Goal: Information Seeking & Learning: Learn about a topic

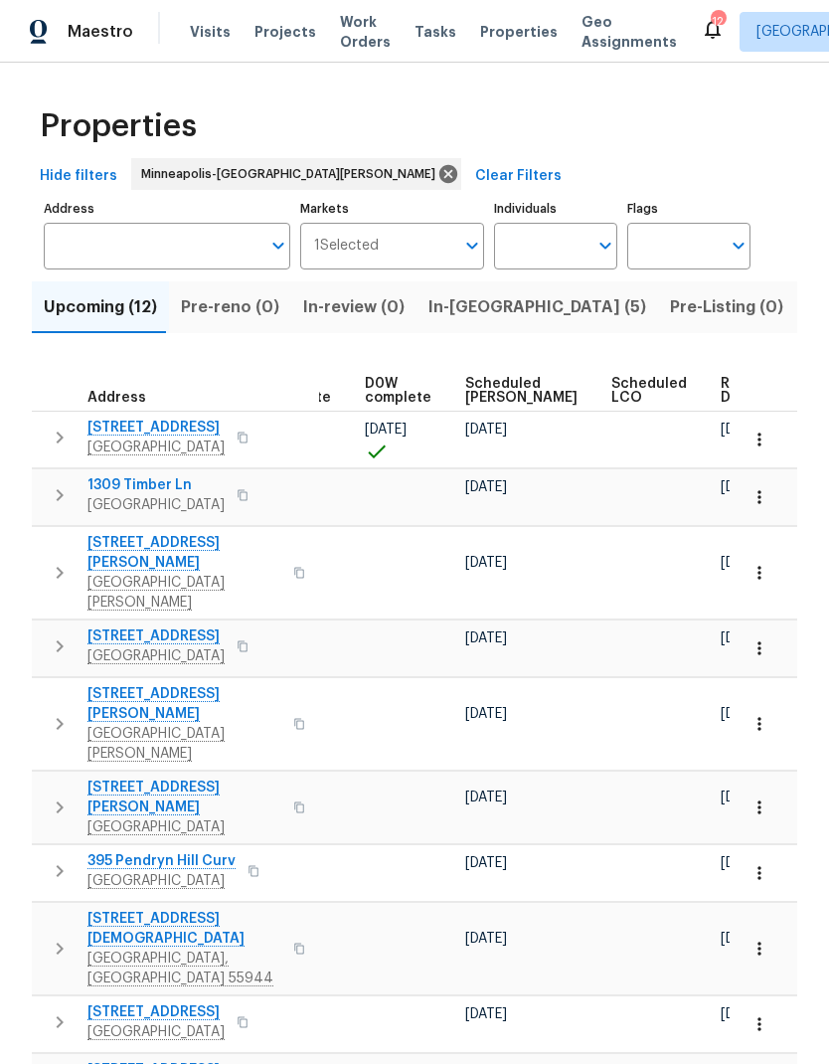
scroll to position [0, 521]
click at [722, 403] on span "Ready Date" at bounding box center [744, 391] width 44 height 28
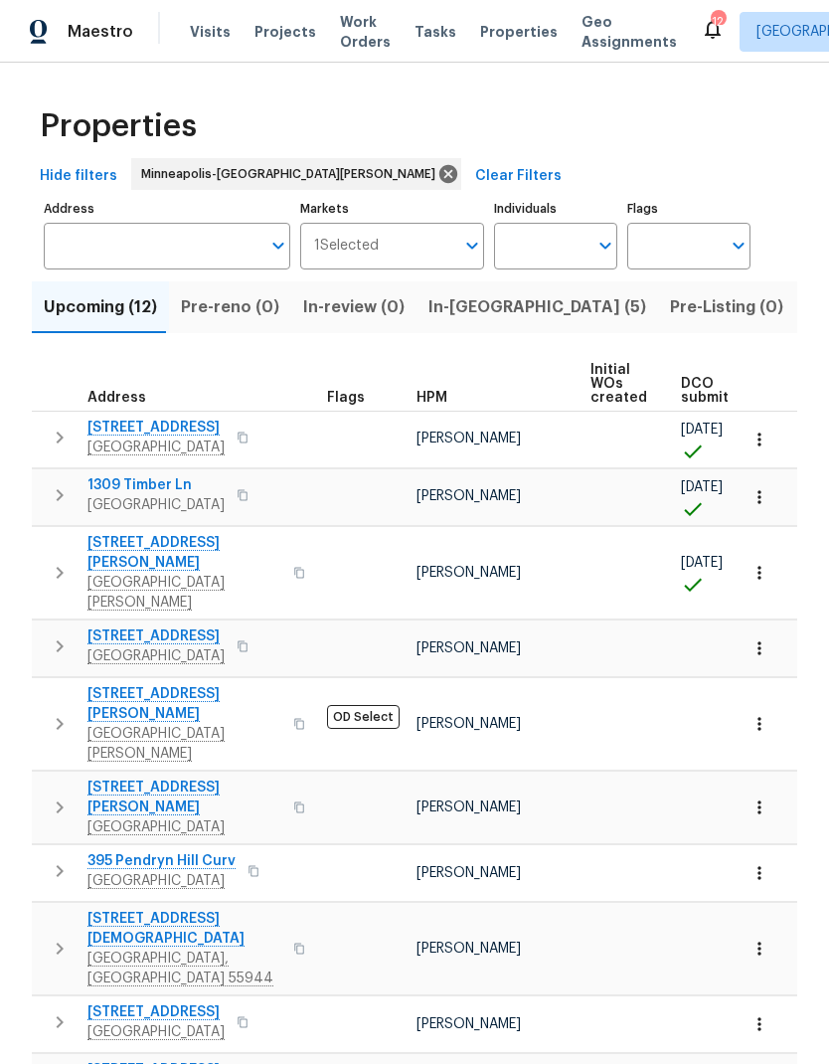
click at [238, 500] on icon "button" at bounding box center [243, 494] width 10 height 11
click at [156, 490] on span "1309 Timber Ln" at bounding box center [155, 485] width 137 height 20
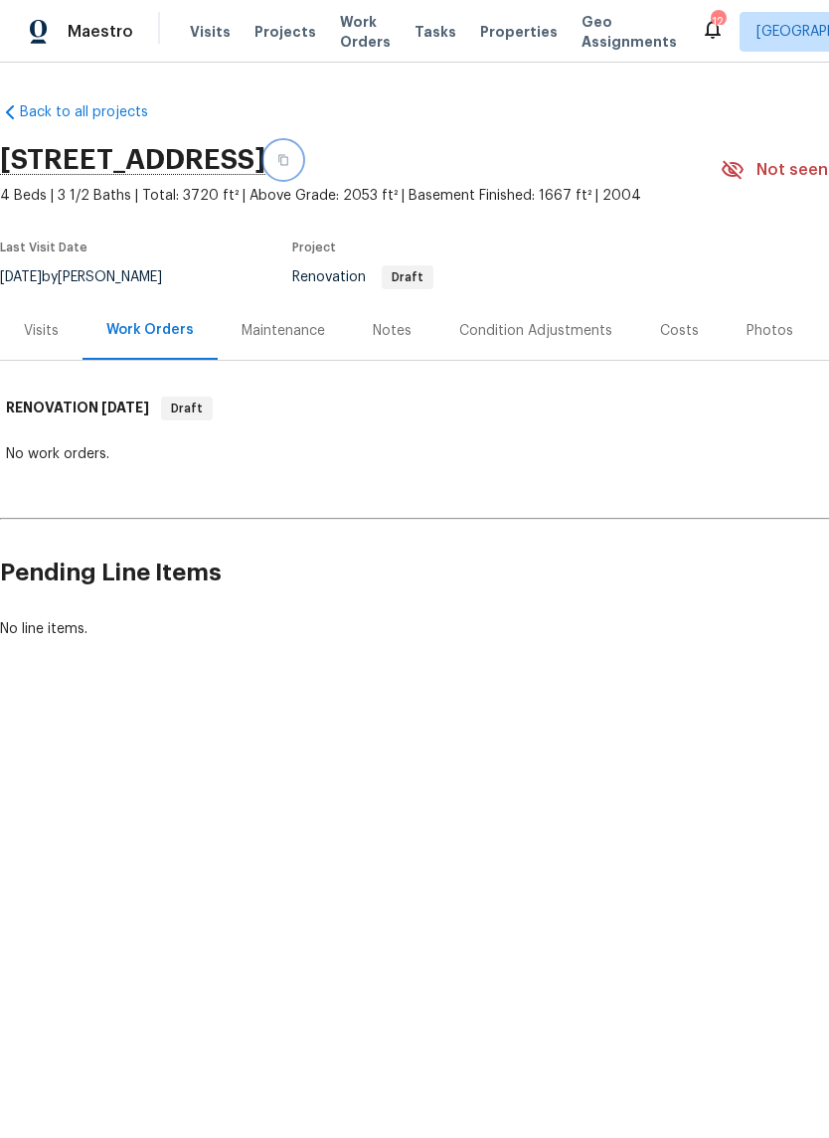
click at [288, 161] on icon "button" at bounding box center [283, 160] width 10 height 11
click at [383, 338] on div "Notes" at bounding box center [392, 331] width 39 height 20
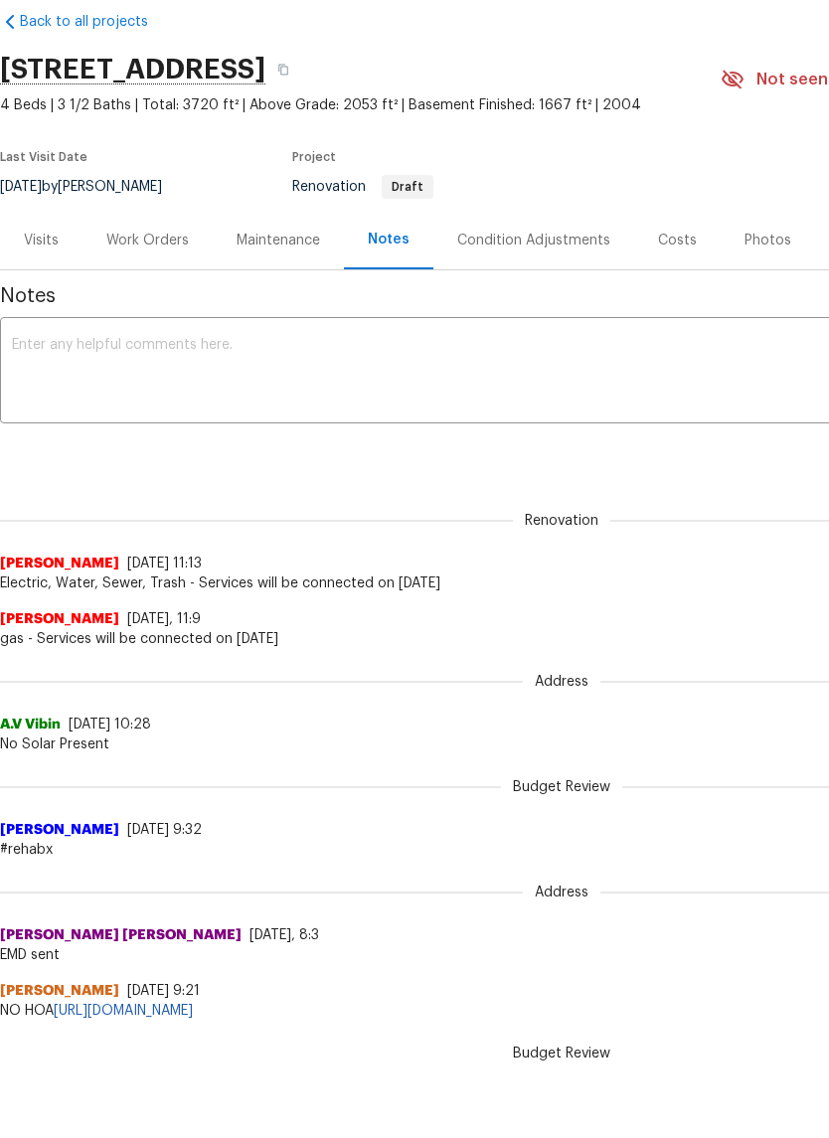
click at [547, 305] on div "Condition Adjustments" at bounding box center [533, 315] width 153 height 20
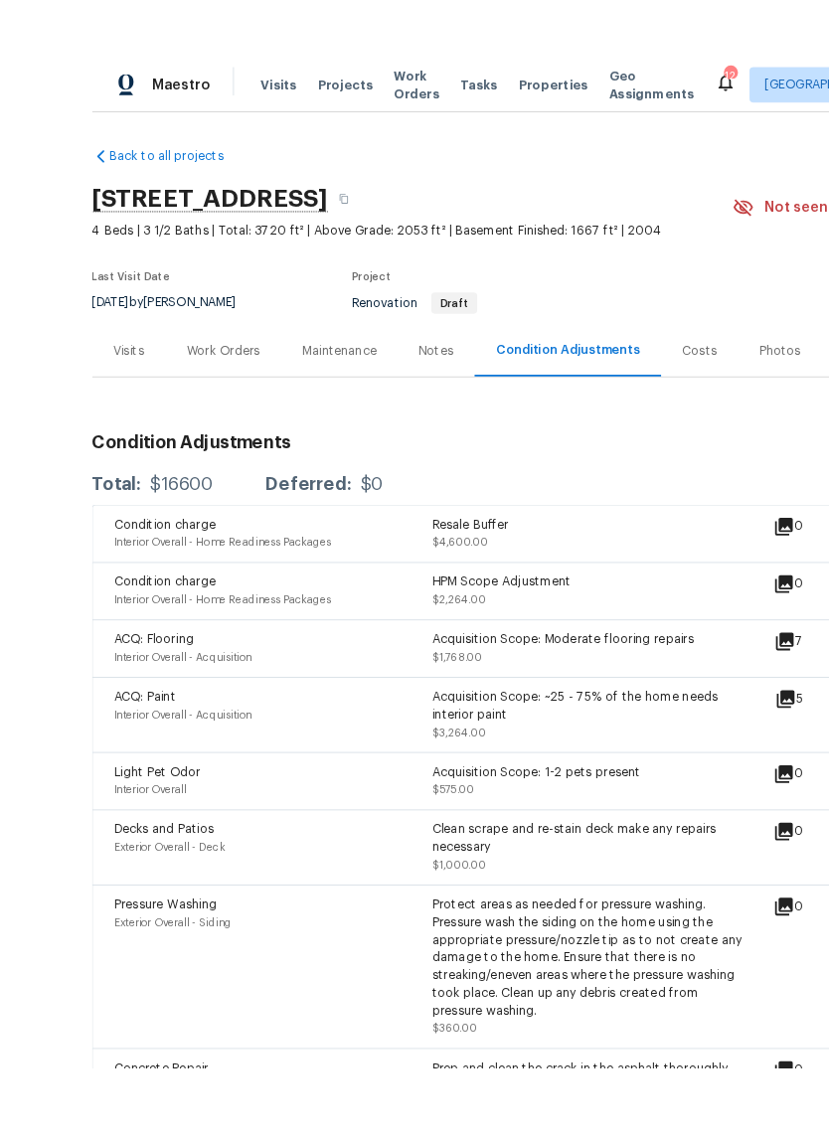
scroll to position [38, 0]
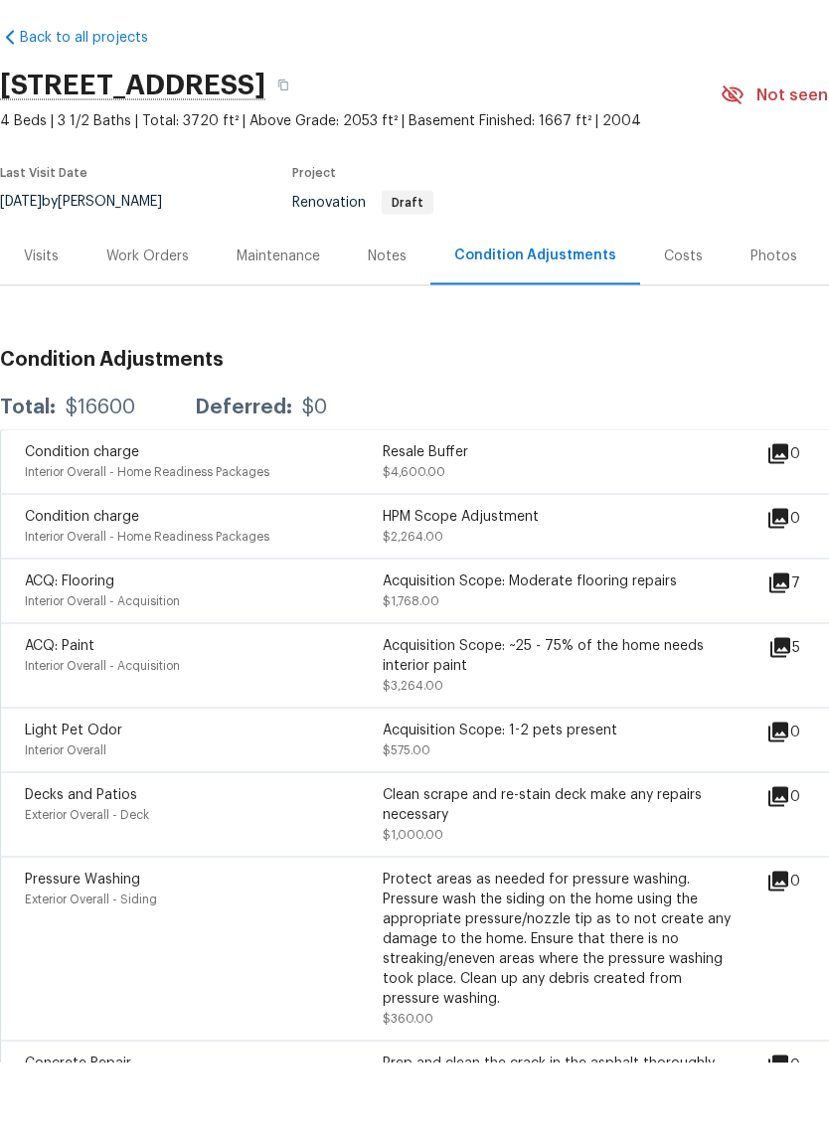
click at [378, 301] on div "Notes" at bounding box center [387, 330] width 86 height 59
